Goal: Task Accomplishment & Management: Use online tool/utility

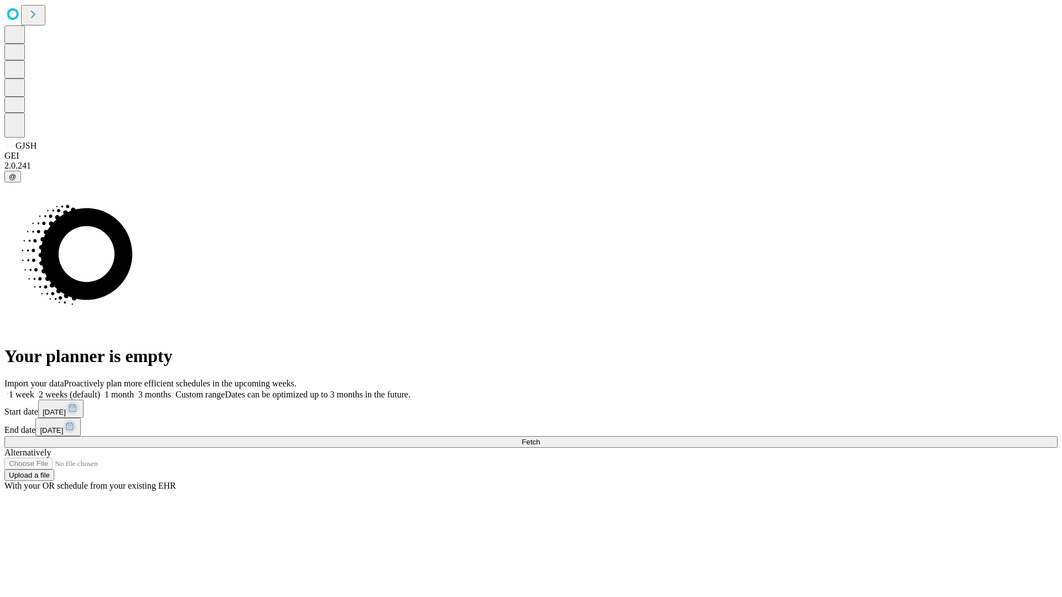
click at [540, 438] on span "Fetch" at bounding box center [531, 442] width 18 height 8
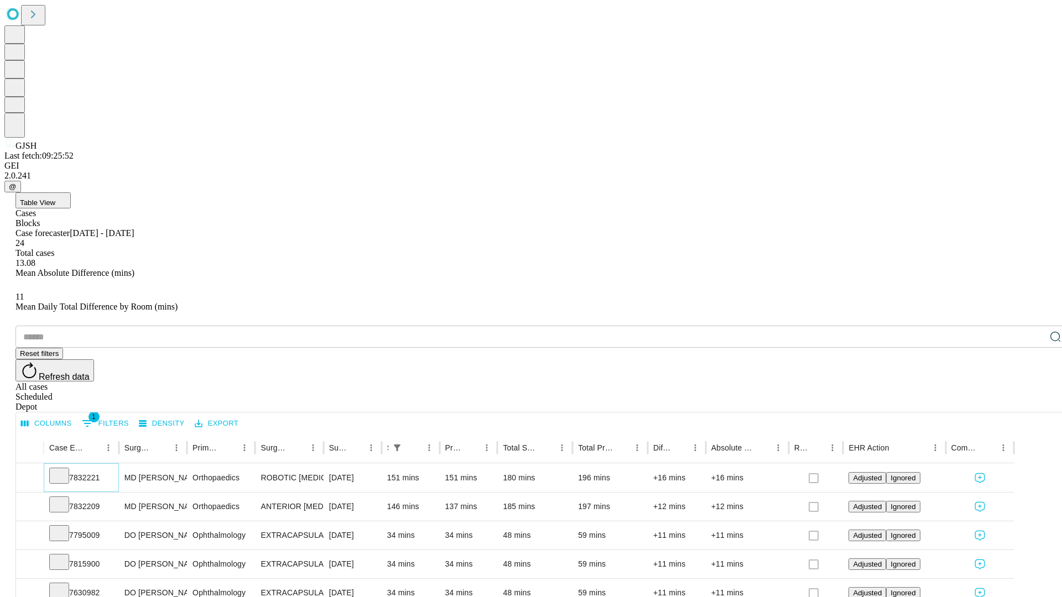
click at [65, 470] on icon at bounding box center [59, 475] width 11 height 11
